Goal: Information Seeking & Learning: Learn about a topic

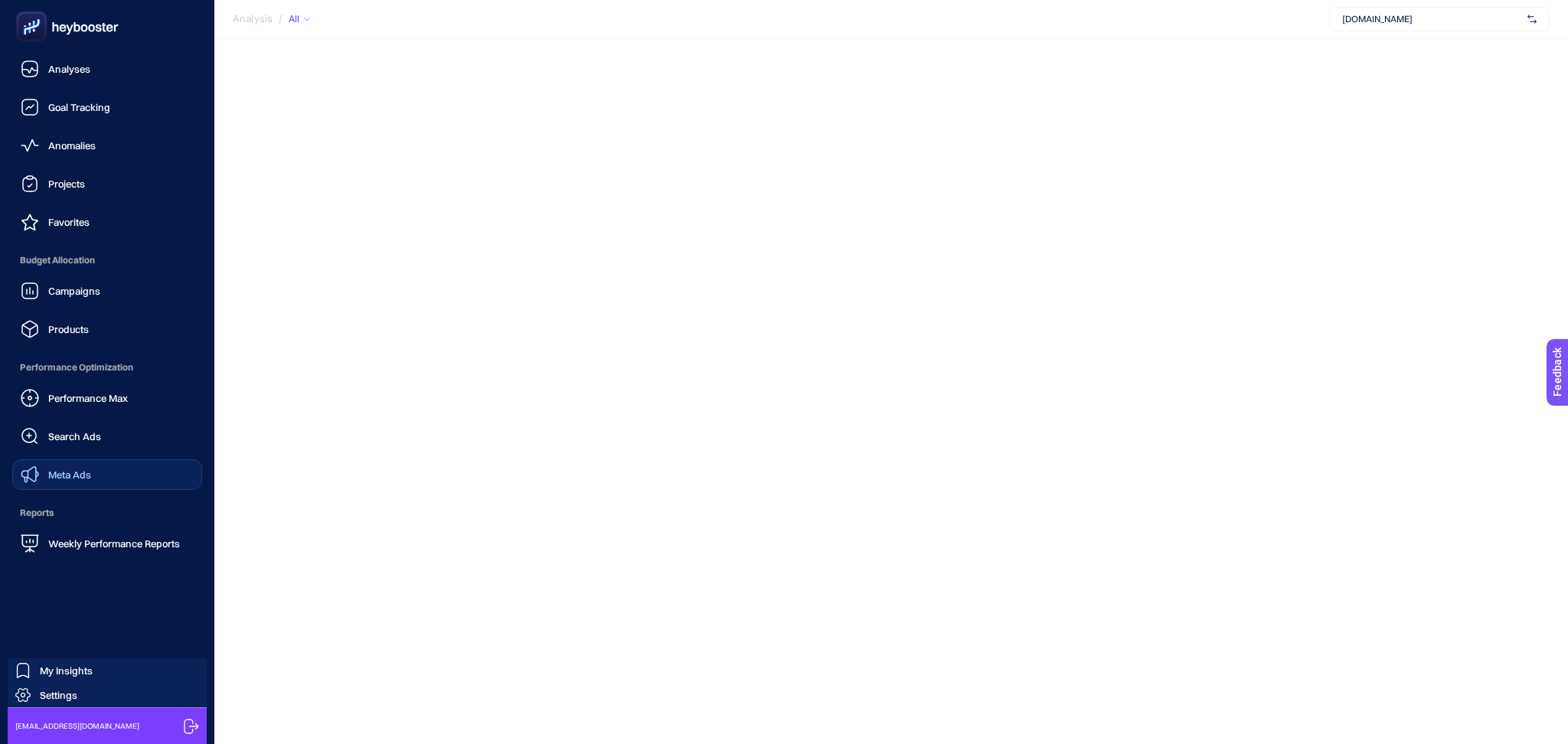
click at [100, 467] on link "Meta Ads" at bounding box center [107, 474] width 190 height 31
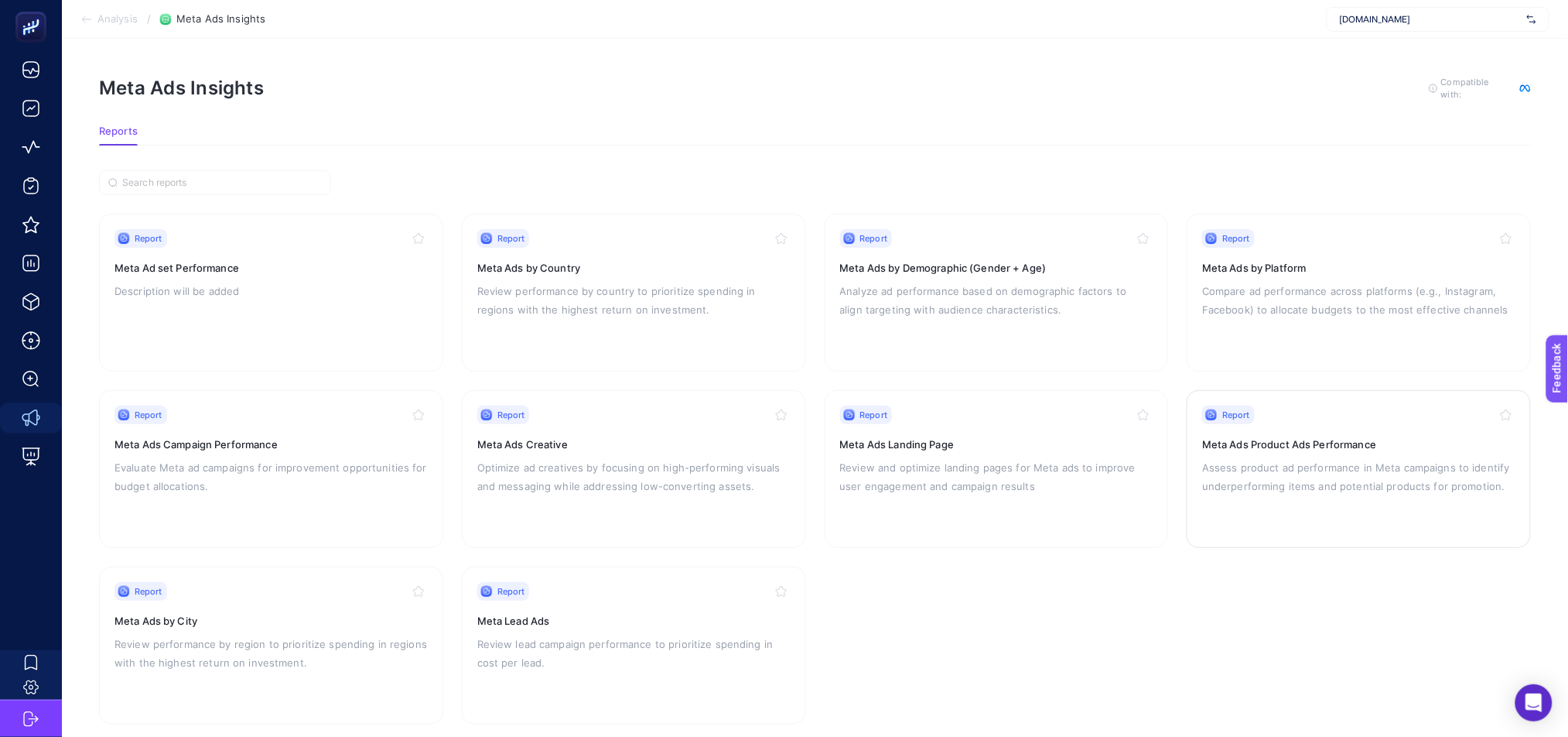
click at [1355, 481] on p "Assess product ad performance in Meta campaigns to identify underperforming ite…" at bounding box center [1359, 476] width 313 height 37
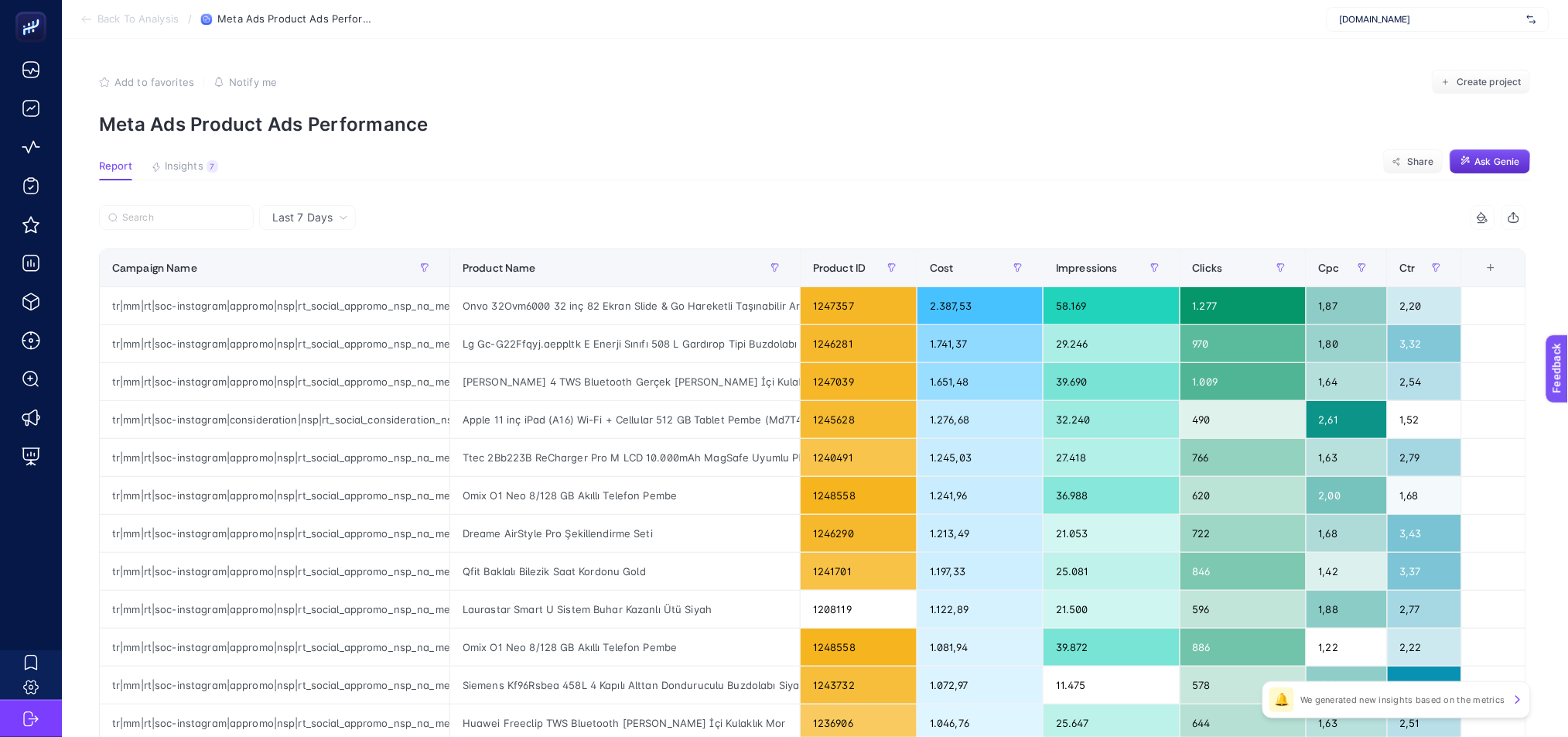
click at [336, 218] on div "Last 7 Days" at bounding box center [310, 217] width 88 height 10
click at [597, 218] on div at bounding box center [456, 222] width 714 height 34
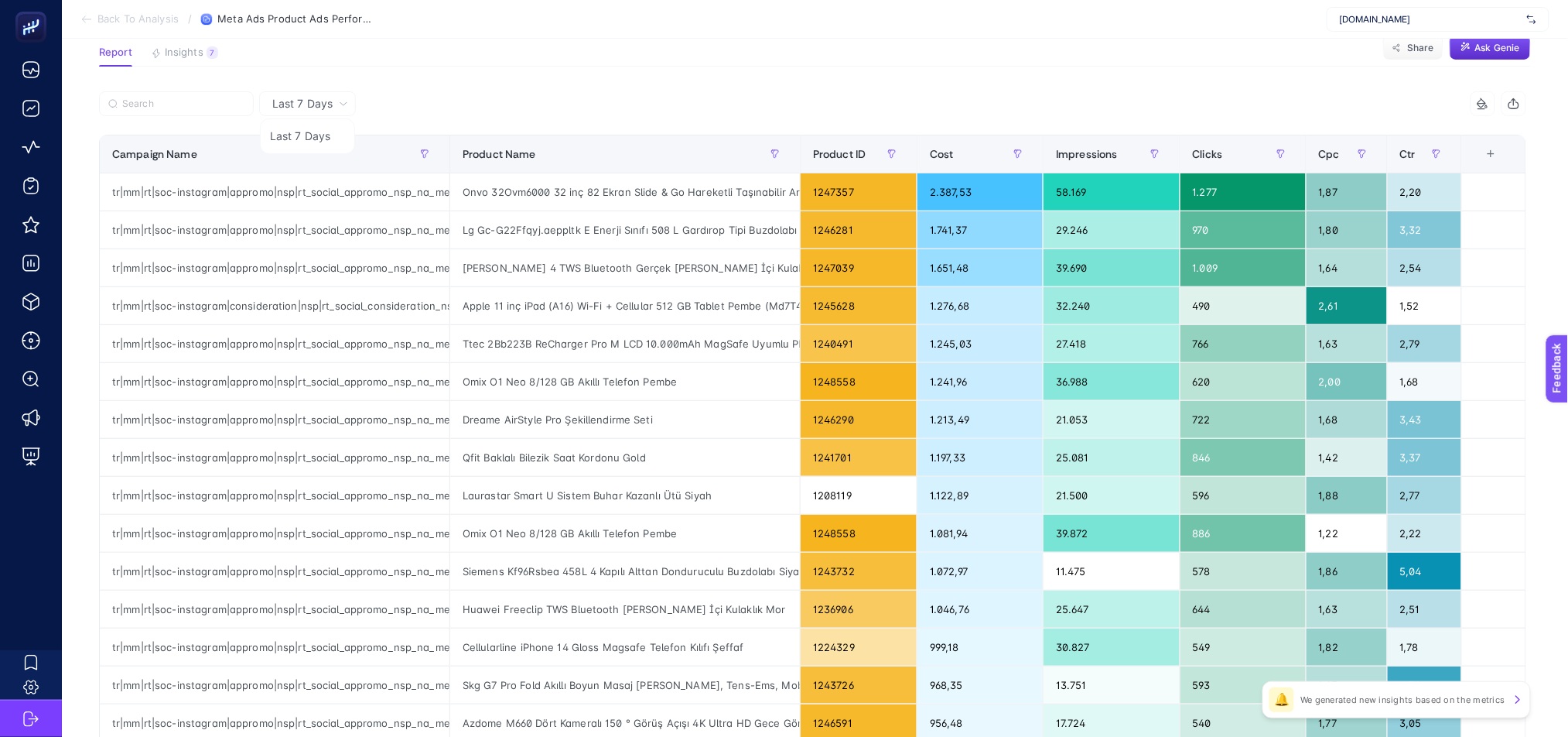
scroll to position [99, 0]
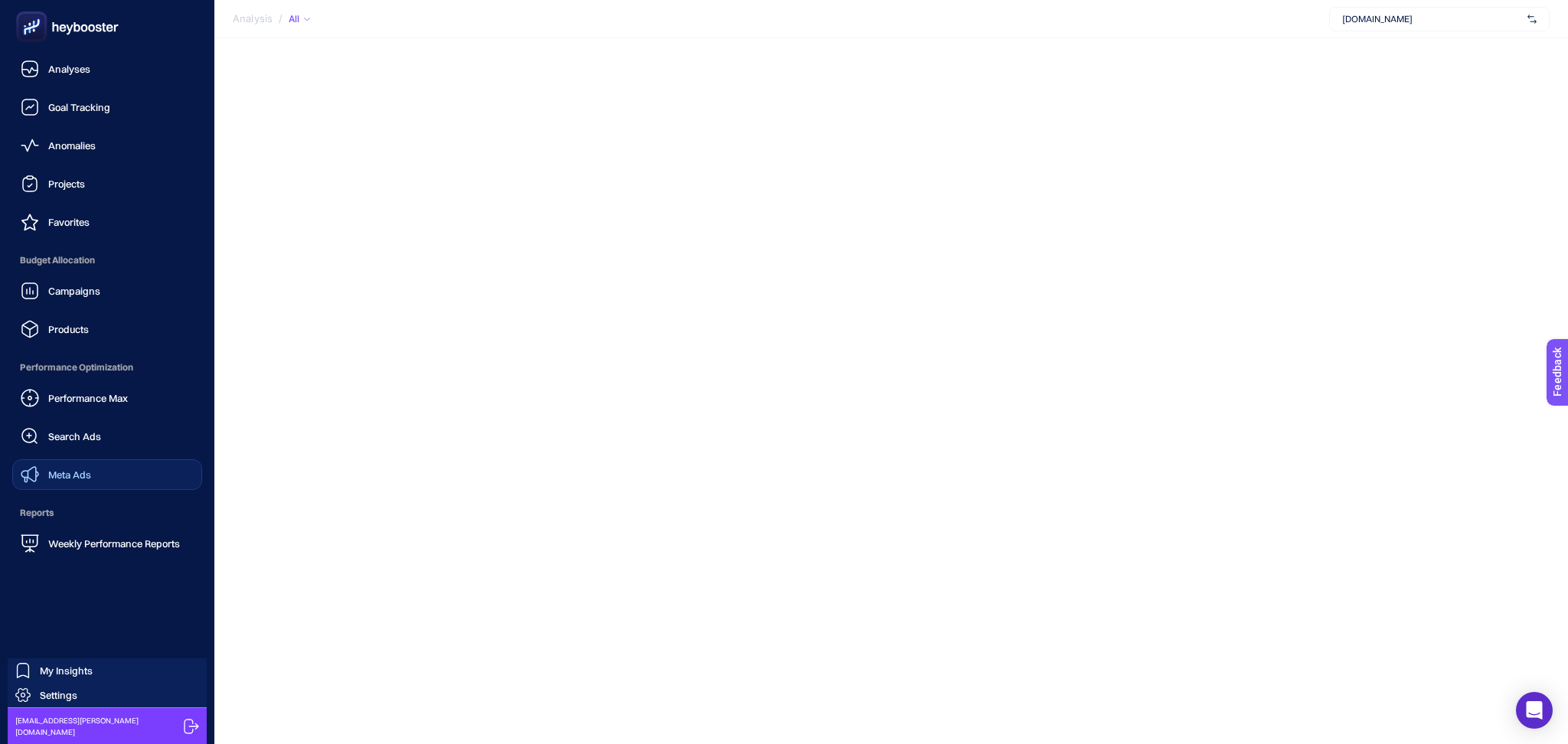
click at [157, 470] on link "Meta Ads" at bounding box center [107, 474] width 190 height 31
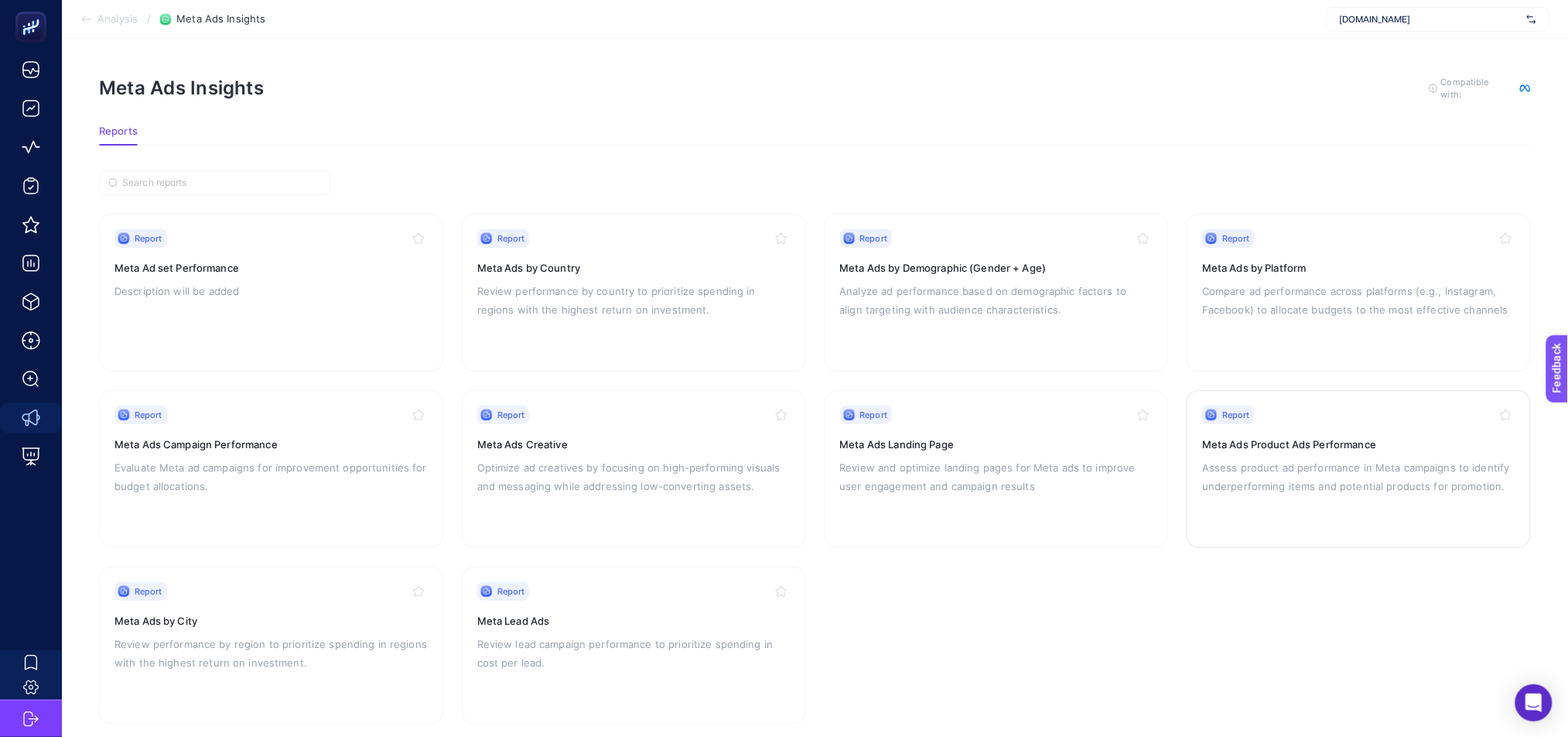
click at [1342, 424] on div "Report Meta Ads Product Ads Performance Assess product ad performance in Meta c…" at bounding box center [1359, 469] width 313 height 127
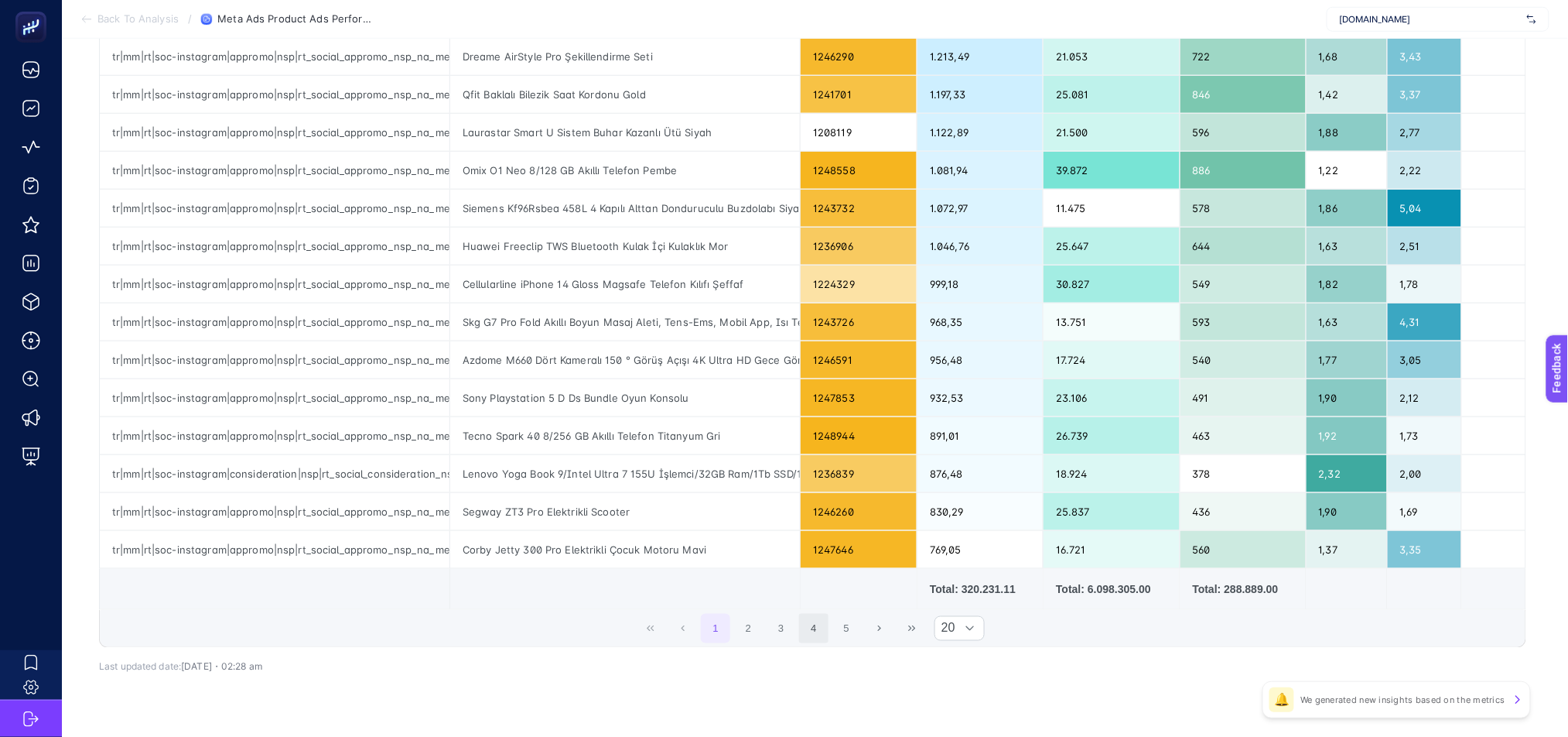
scroll to position [512, 0]
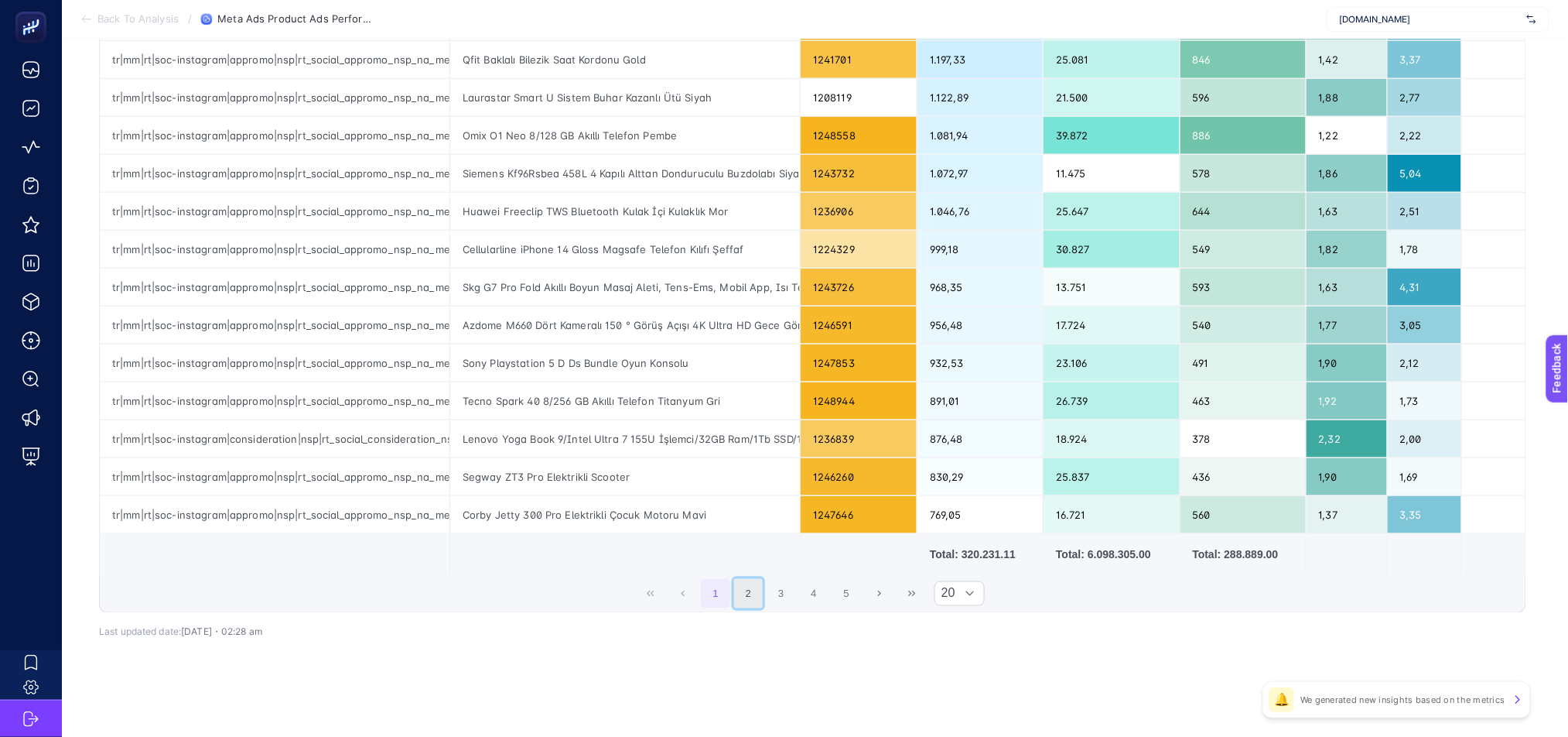
click at [751, 591] on button "2" at bounding box center [748, 593] width 29 height 29
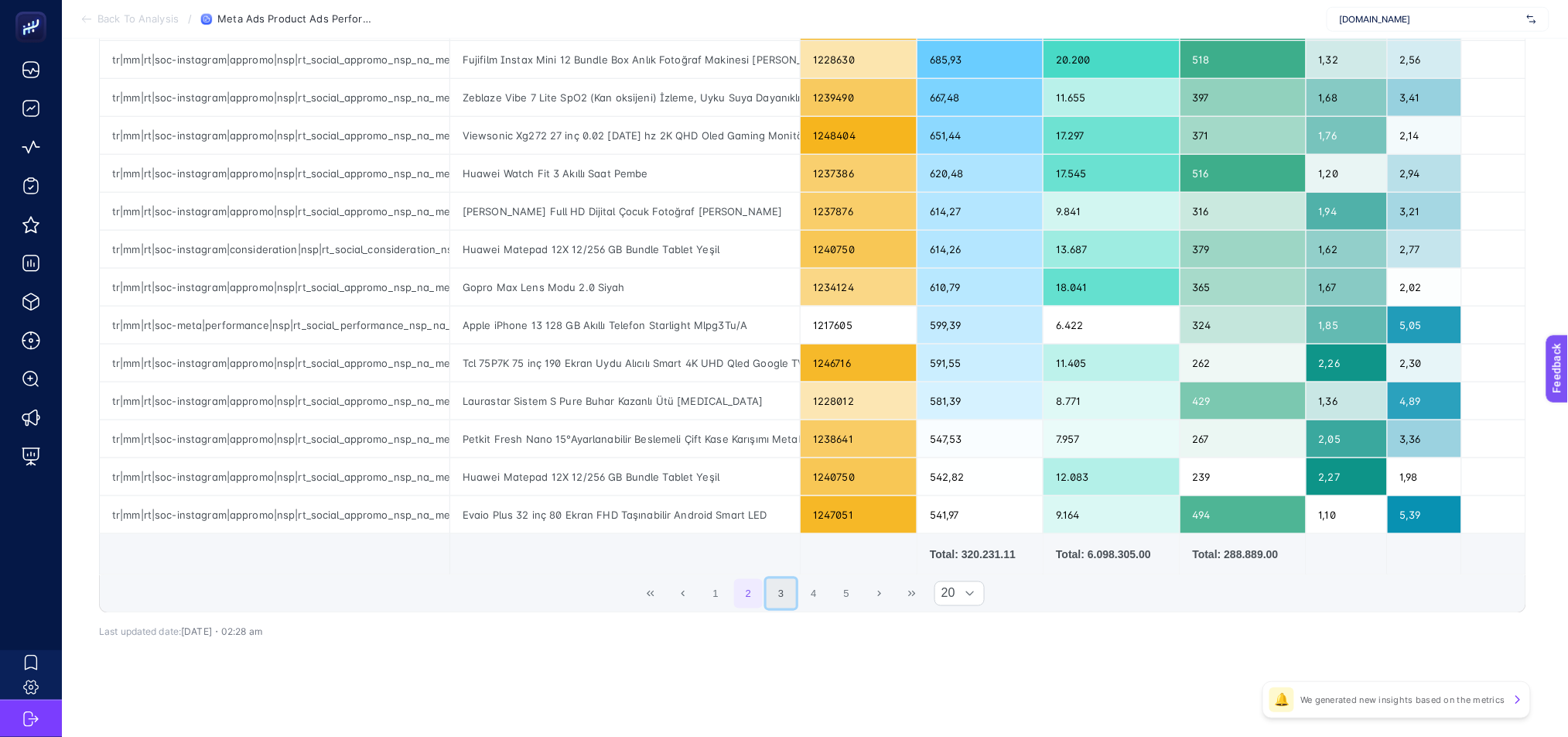
click at [796, 589] on button "3" at bounding box center [781, 593] width 29 height 29
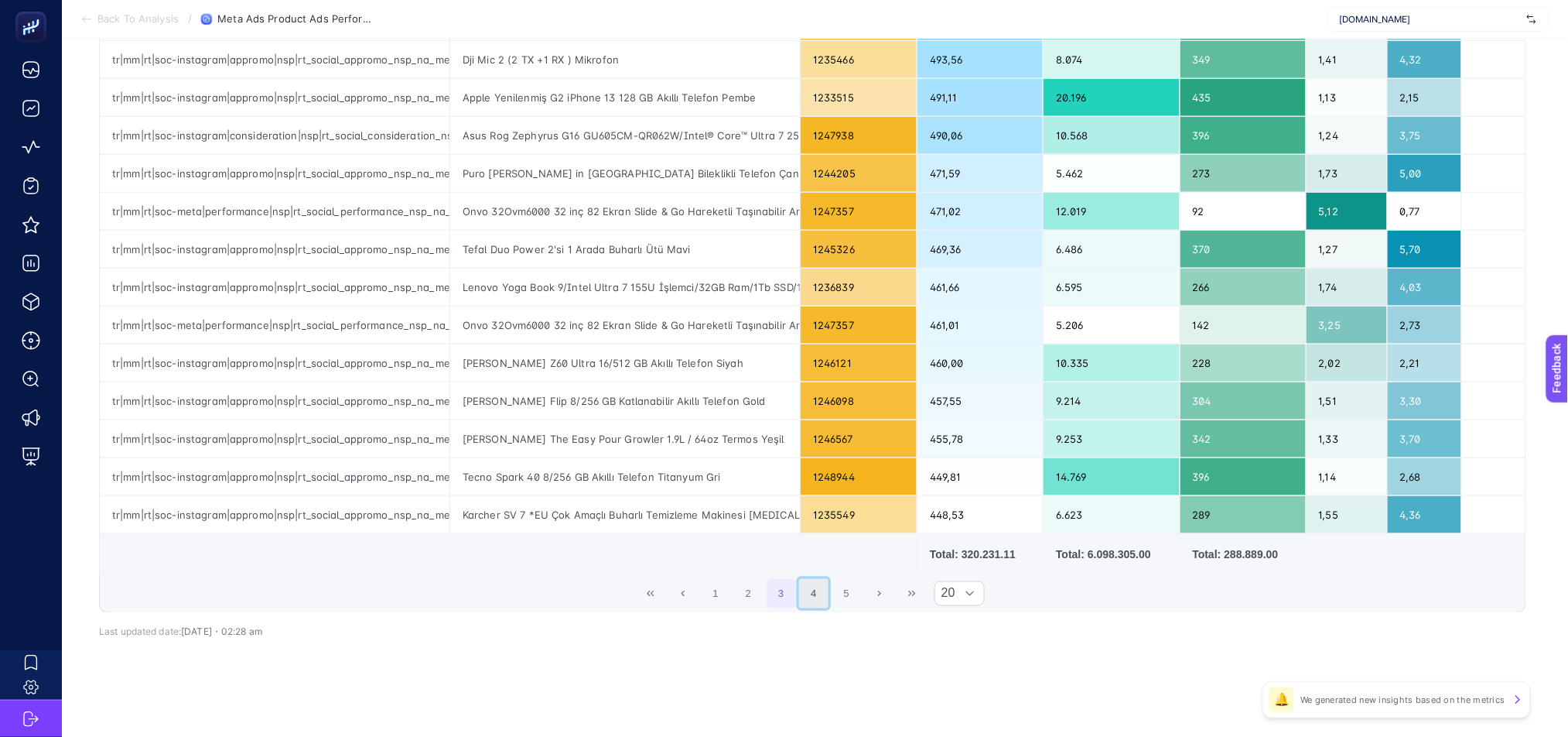
click at [826, 600] on button "4" at bounding box center [813, 593] width 29 height 29
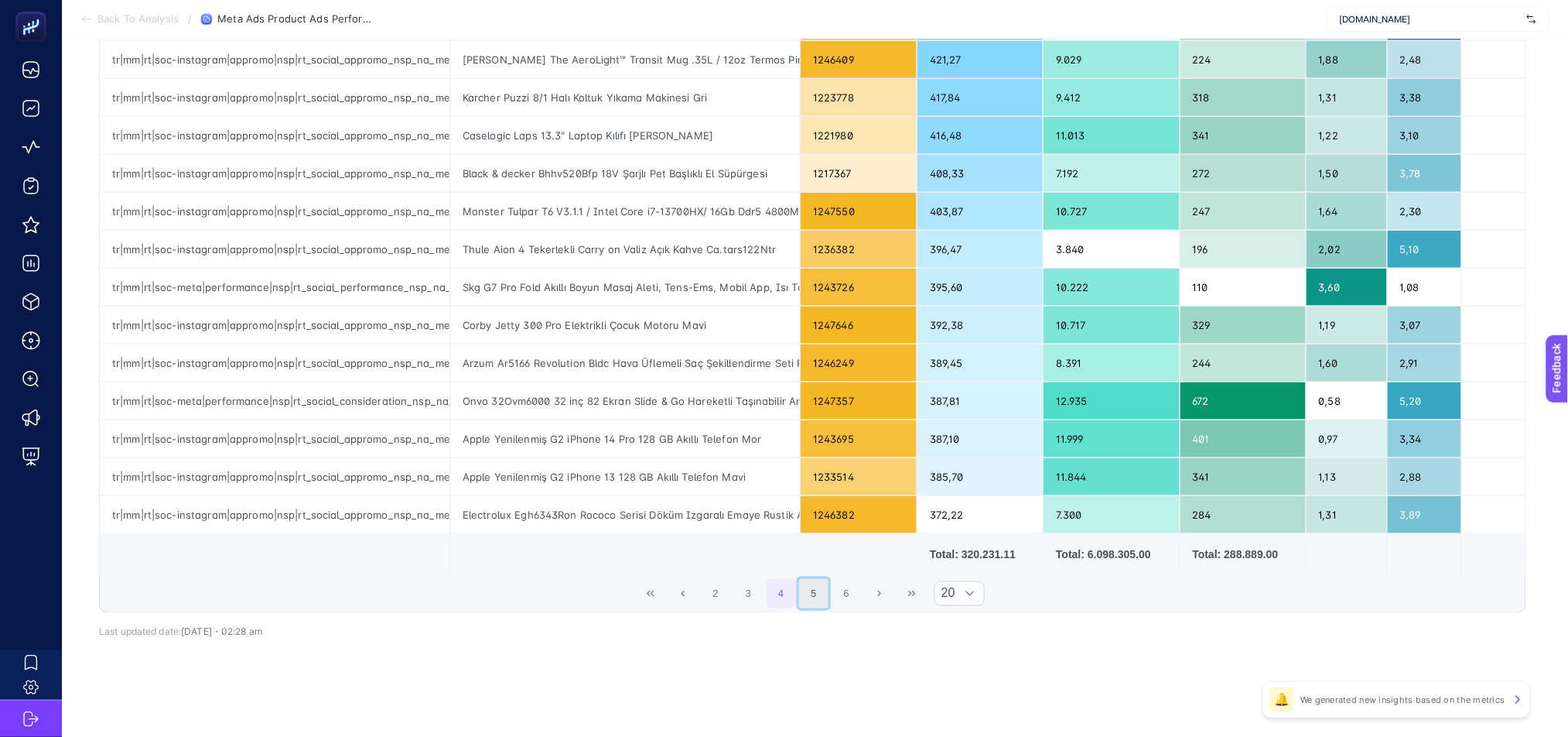
click at [823, 602] on button "5" at bounding box center [813, 593] width 29 height 29
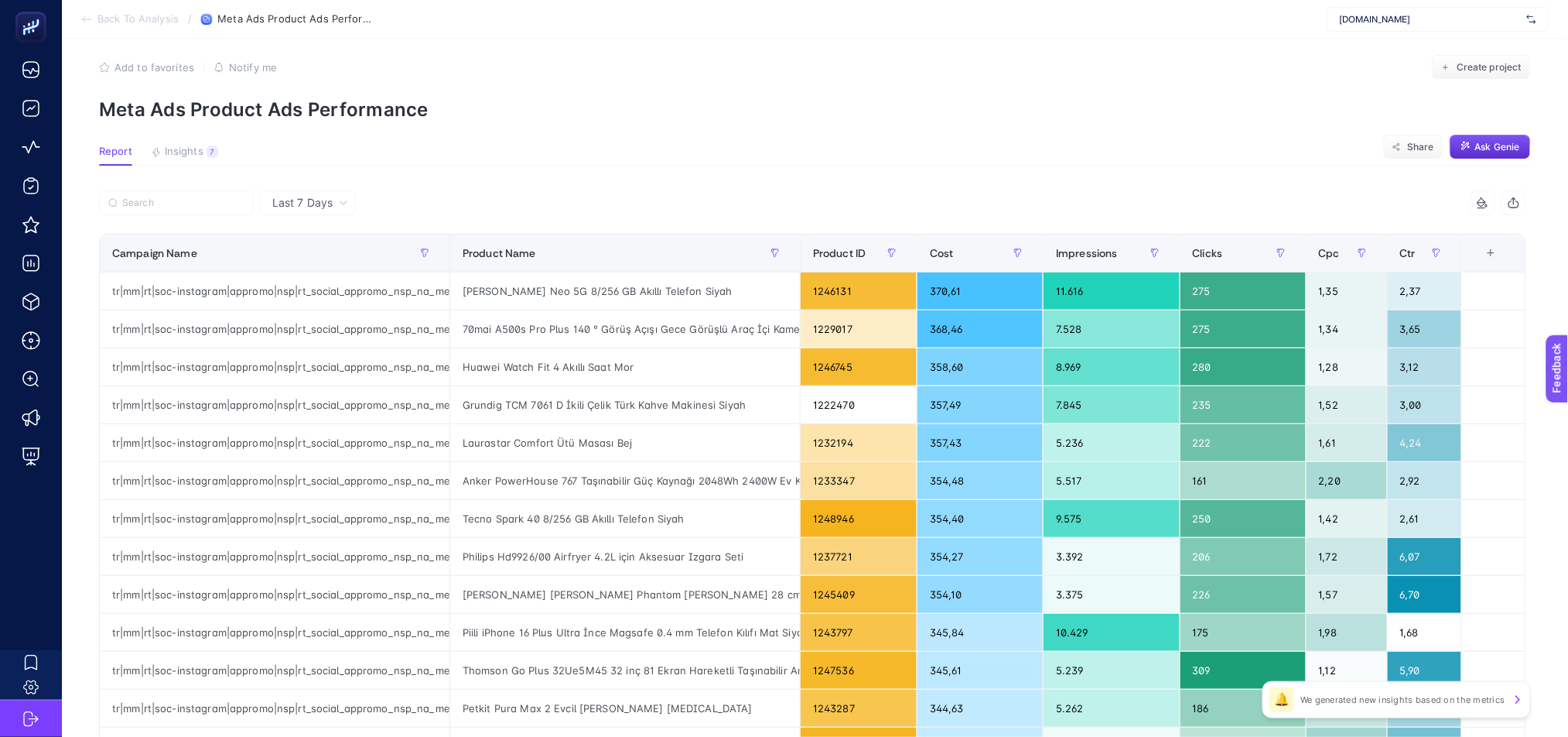
scroll to position [0, 0]
